Goal: Navigation & Orientation: Find specific page/section

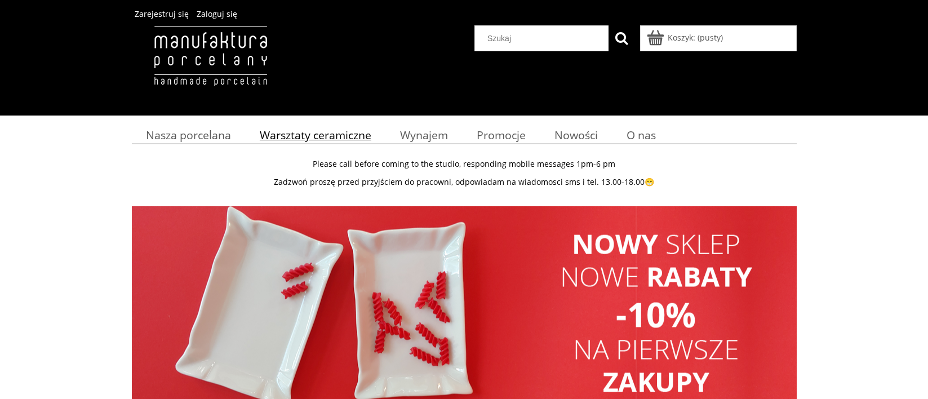
click at [334, 140] on span "Warsztaty ceramiczne" at bounding box center [316, 134] width 112 height 15
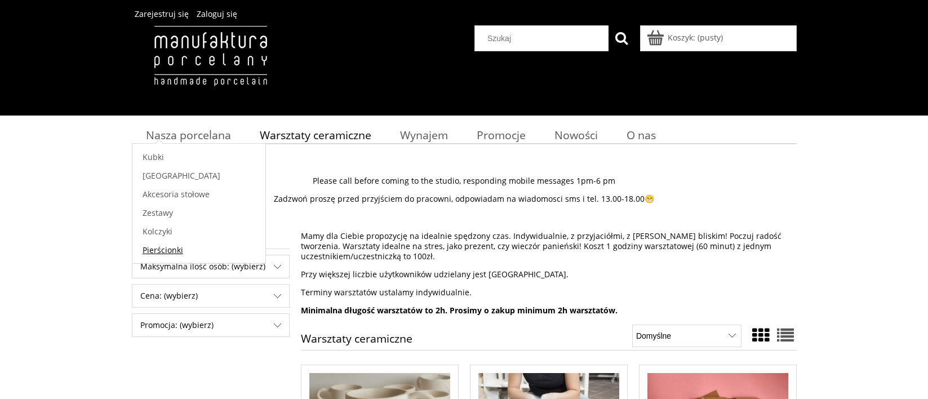
click at [164, 255] on link "Pierścionki" at bounding box center [198, 250] width 133 height 19
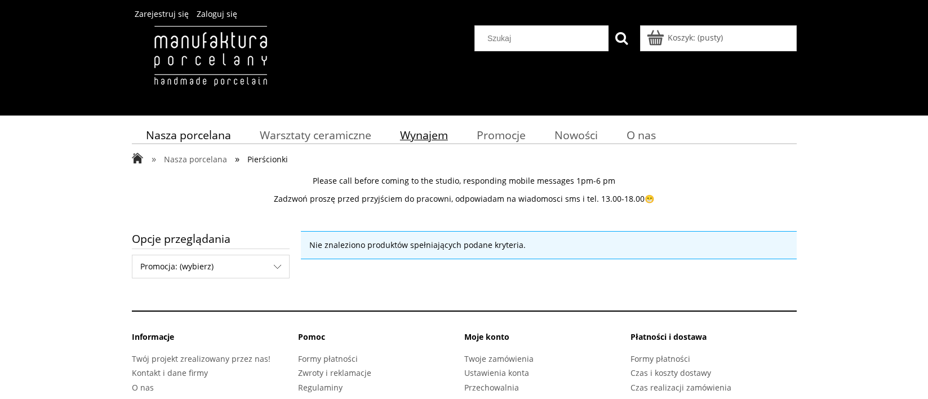
click at [455, 134] on link "Wynajem" at bounding box center [423, 135] width 77 height 22
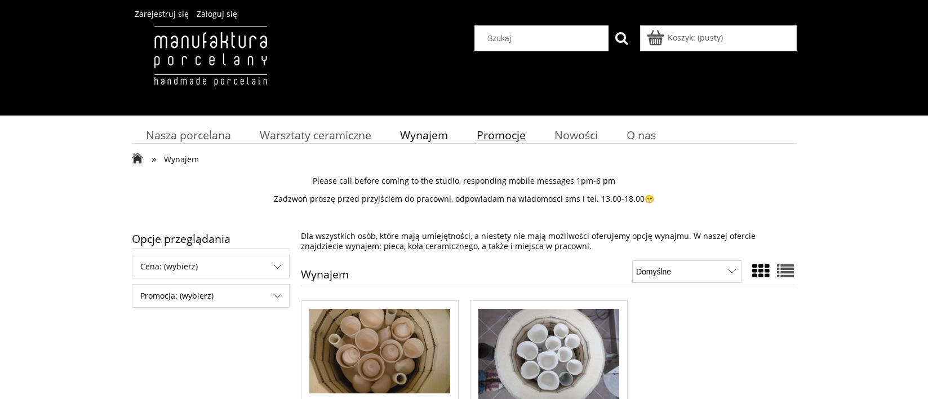
click at [505, 130] on span "Promocje" at bounding box center [501, 134] width 49 height 15
